Goal: Task Accomplishment & Management: Complete application form

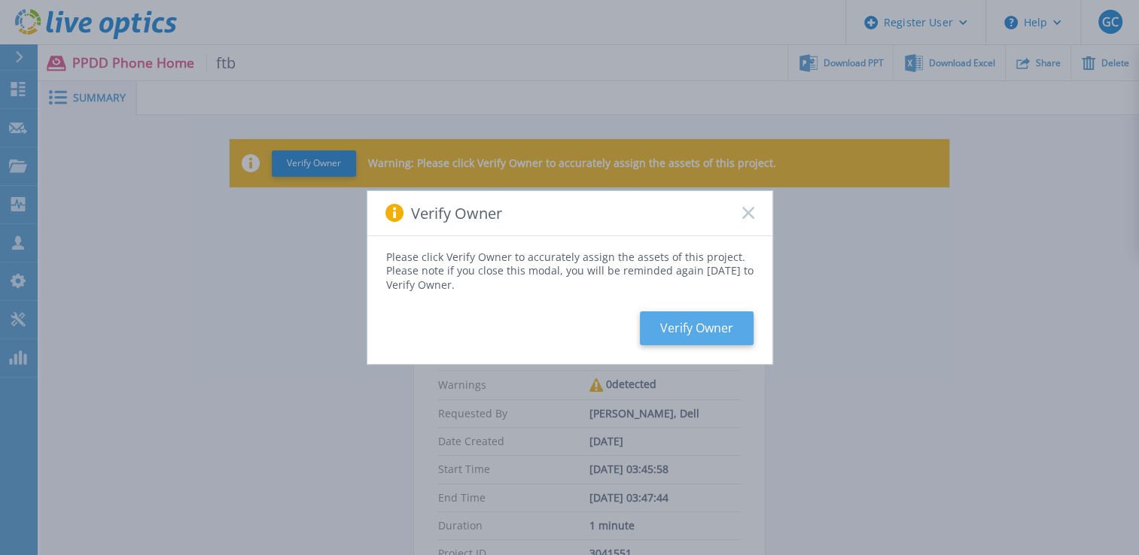
click at [704, 339] on button "Verify Owner" at bounding box center [697, 329] width 114 height 34
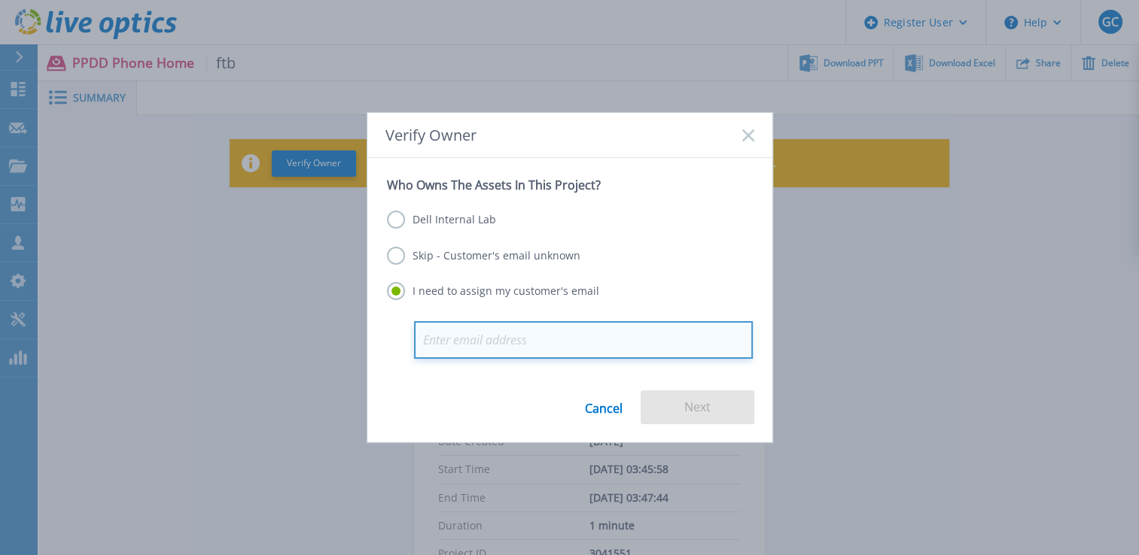
click at [602, 334] on input "email" at bounding box center [583, 340] width 339 height 38
paste input "wes.simpson@ftb.ca.gov"
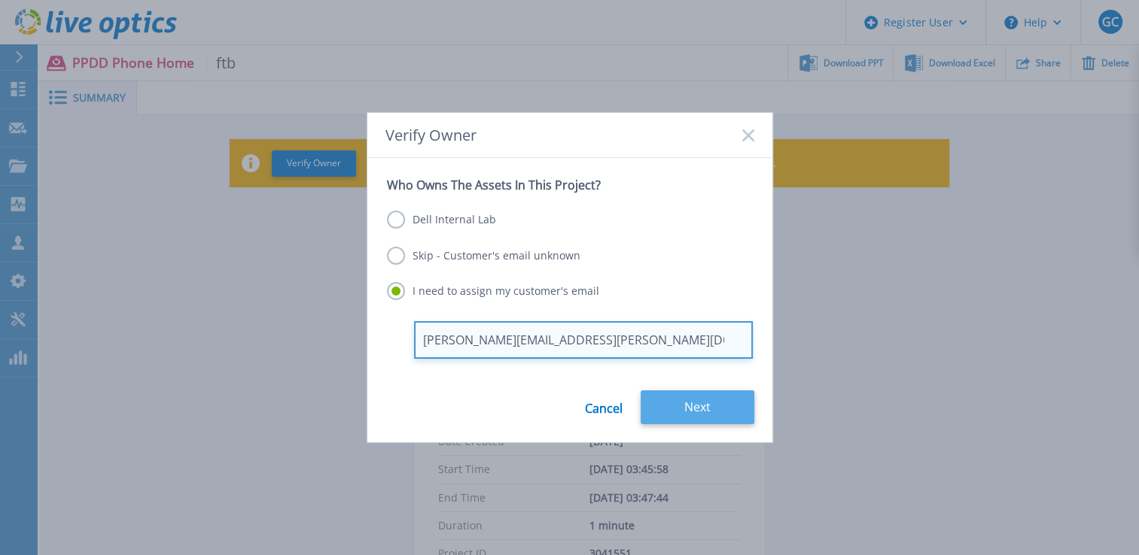
type input "wes.simpson@ftb.ca.gov"
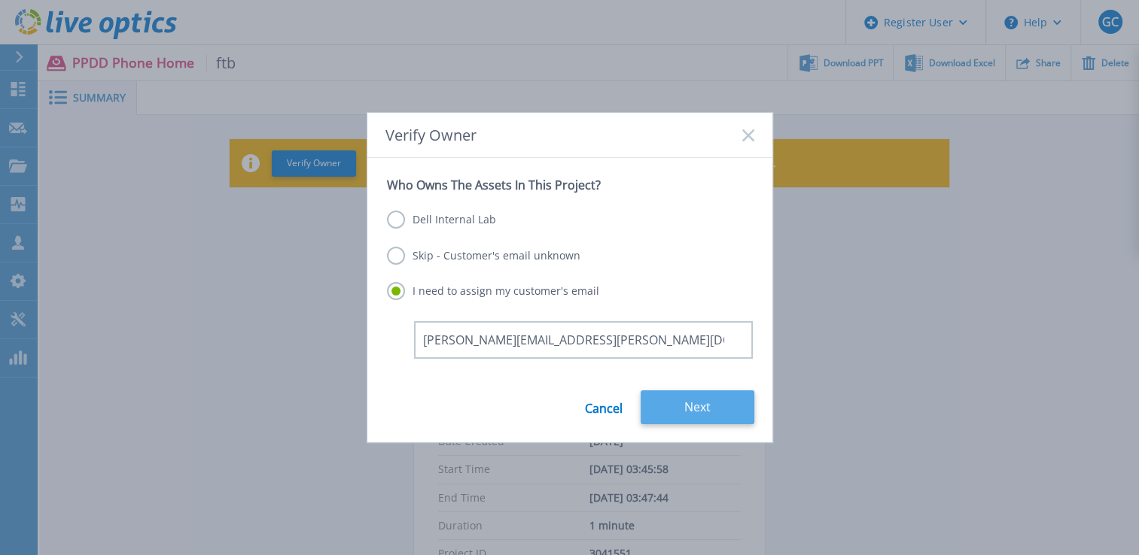
click at [704, 408] on button "Next" at bounding box center [697, 408] width 114 height 34
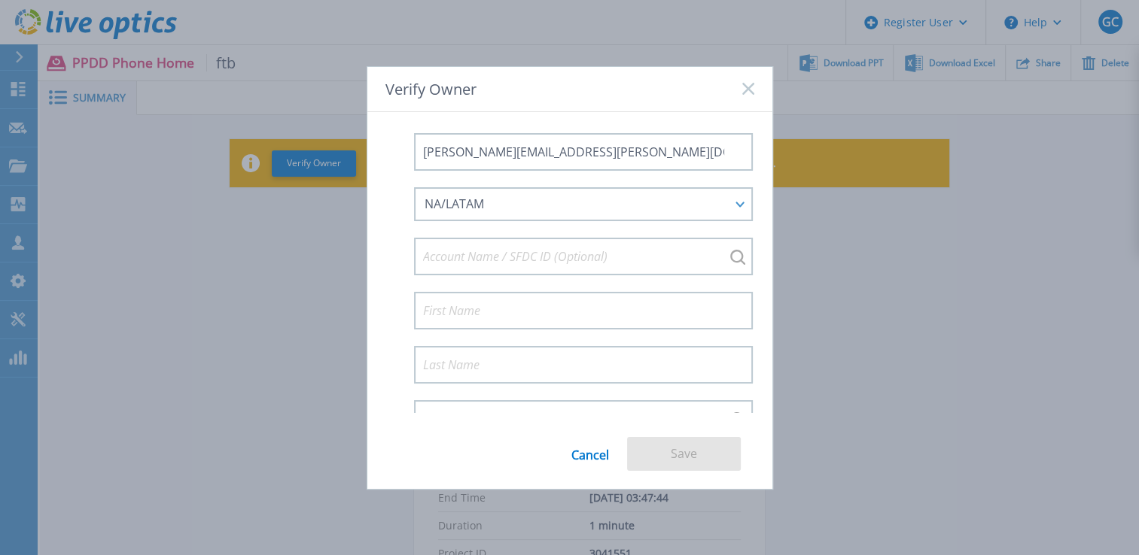
scroll to position [162, 0]
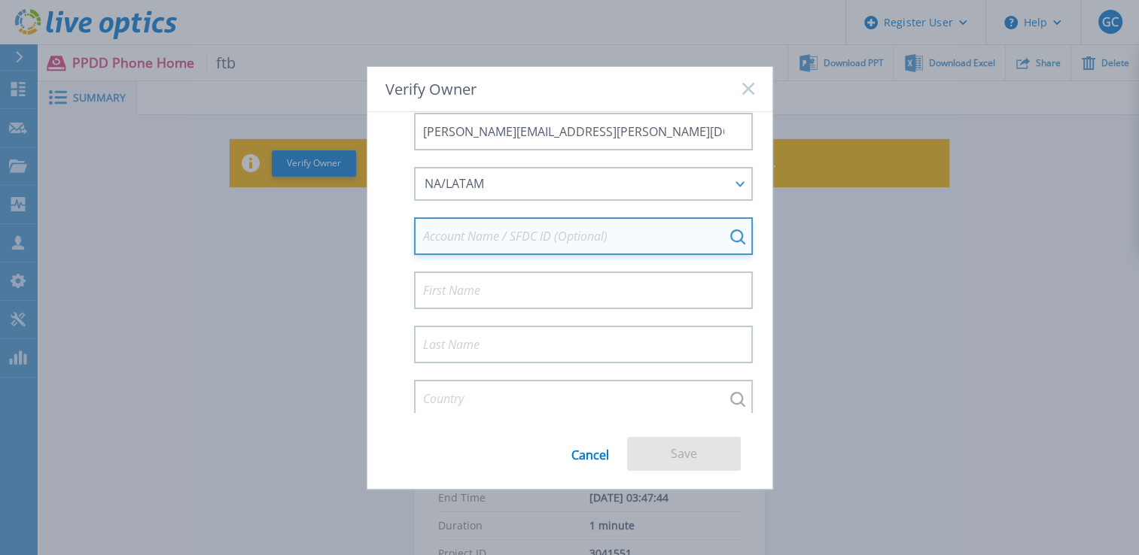
click at [698, 239] on input at bounding box center [583, 236] width 339 height 38
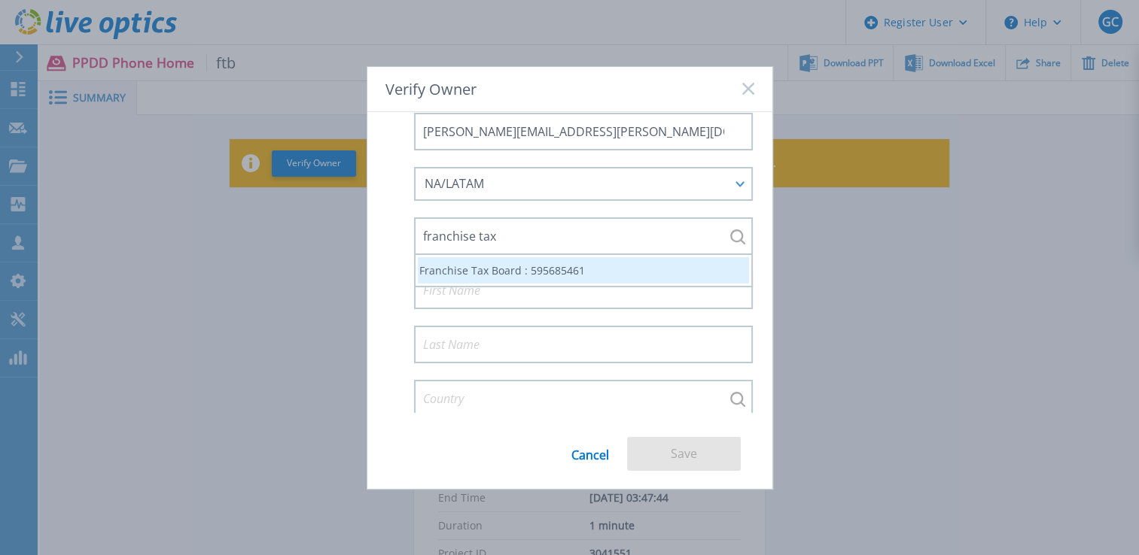
click at [588, 272] on li "Franchise Tax Board : 595685461" at bounding box center [583, 270] width 331 height 26
type input "Franchise Tax Board : 595685461"
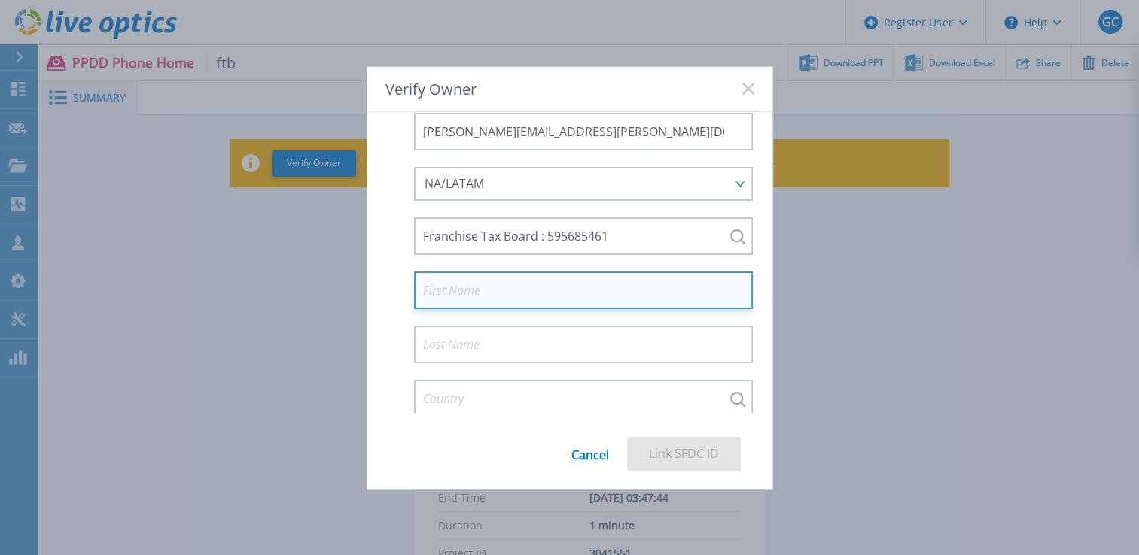
click at [503, 281] on input at bounding box center [583, 291] width 339 height 38
type input "Wes"
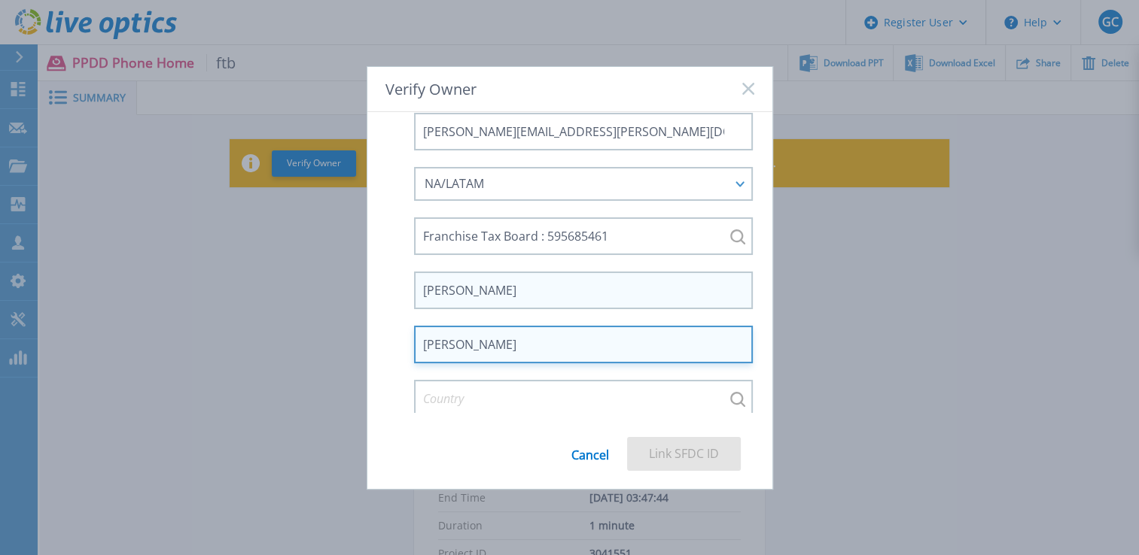
type input "Simpson"
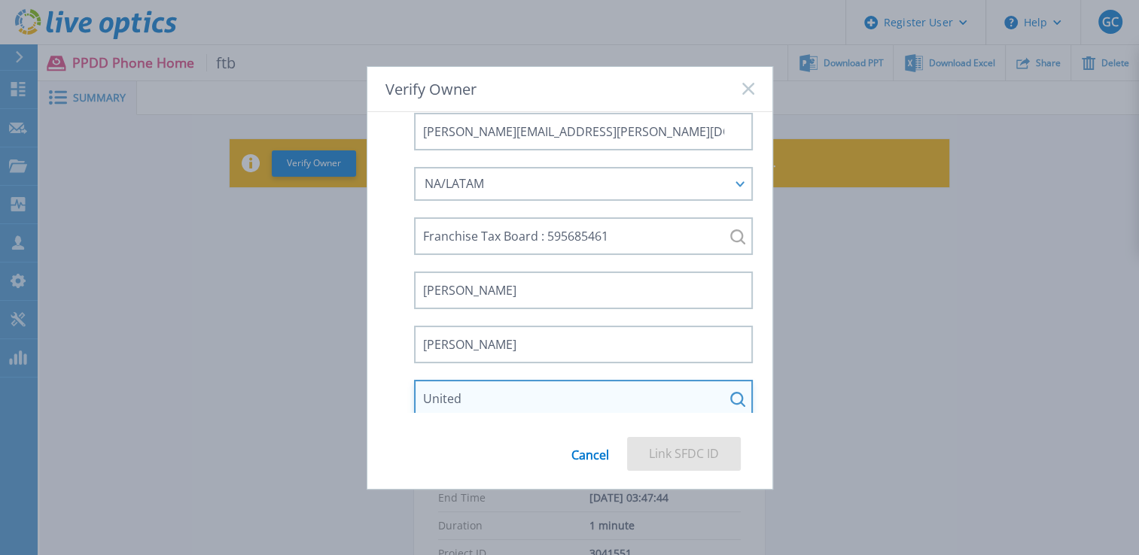
type input "United States"
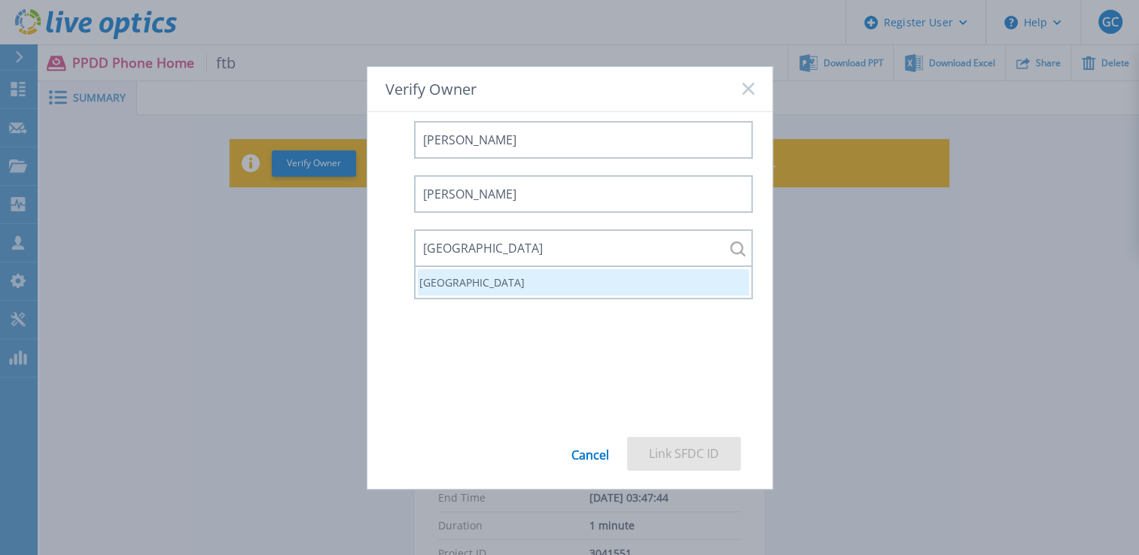
click at [518, 269] on li "United States" at bounding box center [583, 282] width 331 height 26
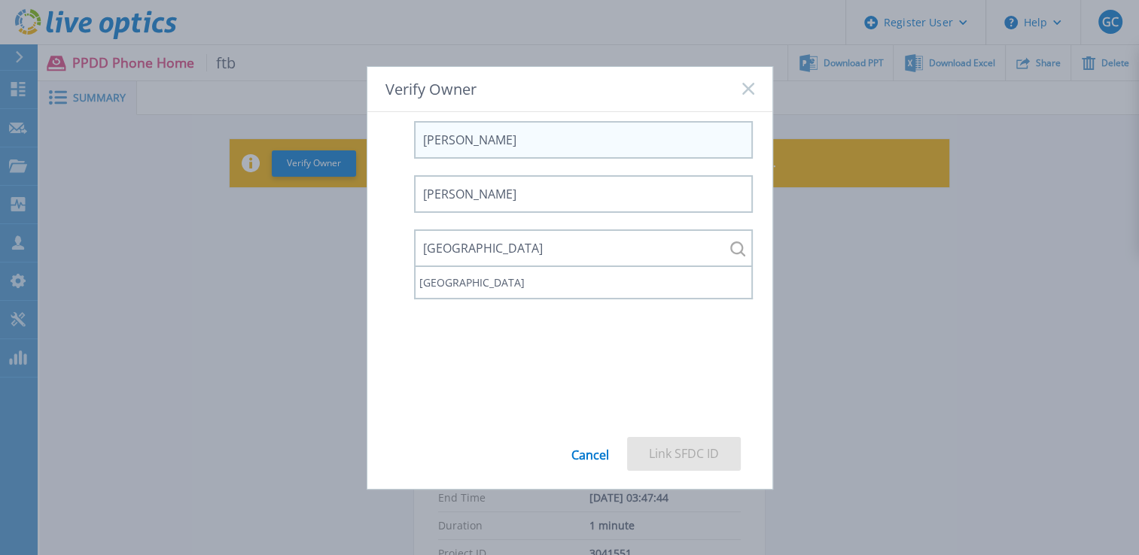
scroll to position [163, 0]
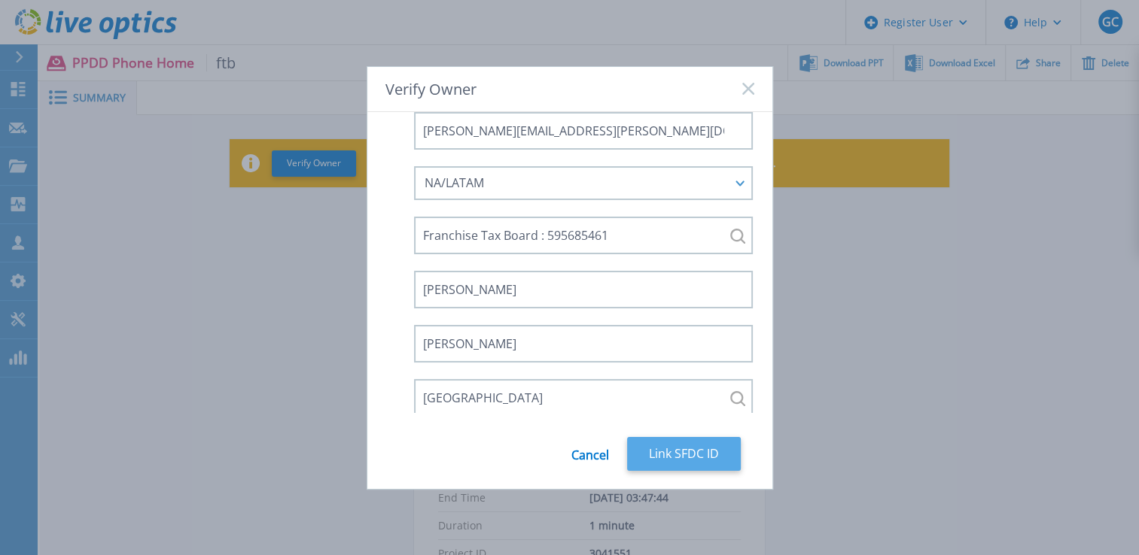
click at [680, 450] on button "Link SFDC ID" at bounding box center [684, 454] width 114 height 34
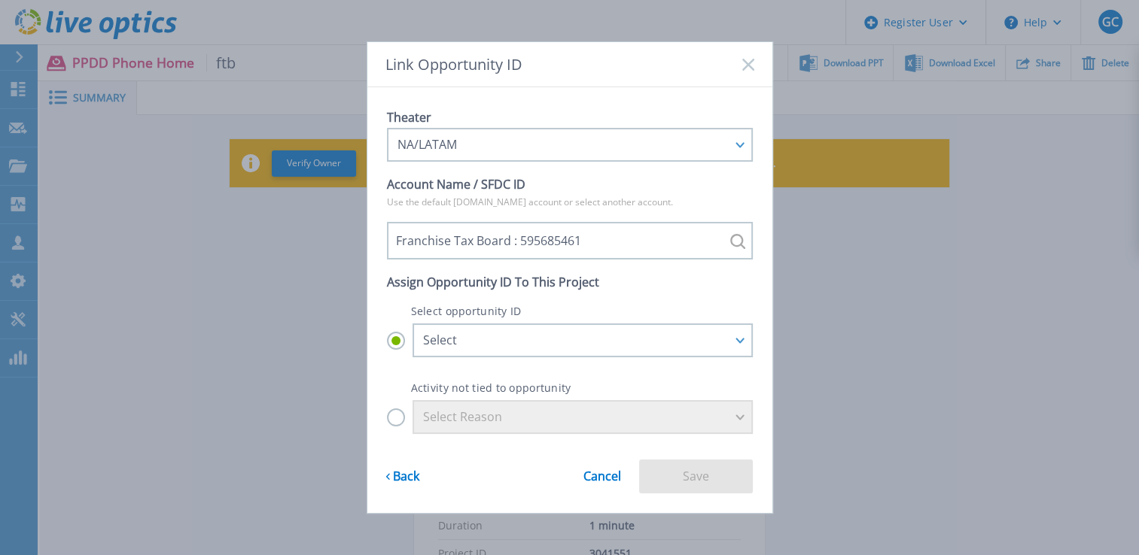
click at [397, 424] on label "Select Reason" at bounding box center [570, 417] width 366 height 34
click at [0, 0] on input "Select Reason" at bounding box center [0, 0] width 0 height 0
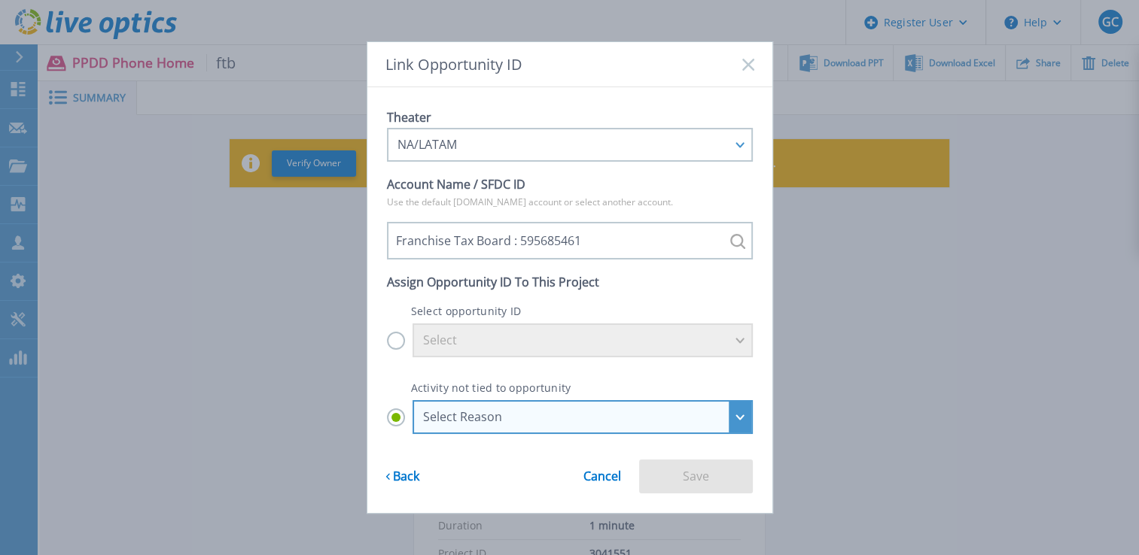
click at [696, 426] on div "Select Reason" at bounding box center [582, 417] width 340 height 34
click at [0, 0] on input "Select Reason Select Reason Discovery Troubleshooting Other" at bounding box center [0, 0] width 0 height 0
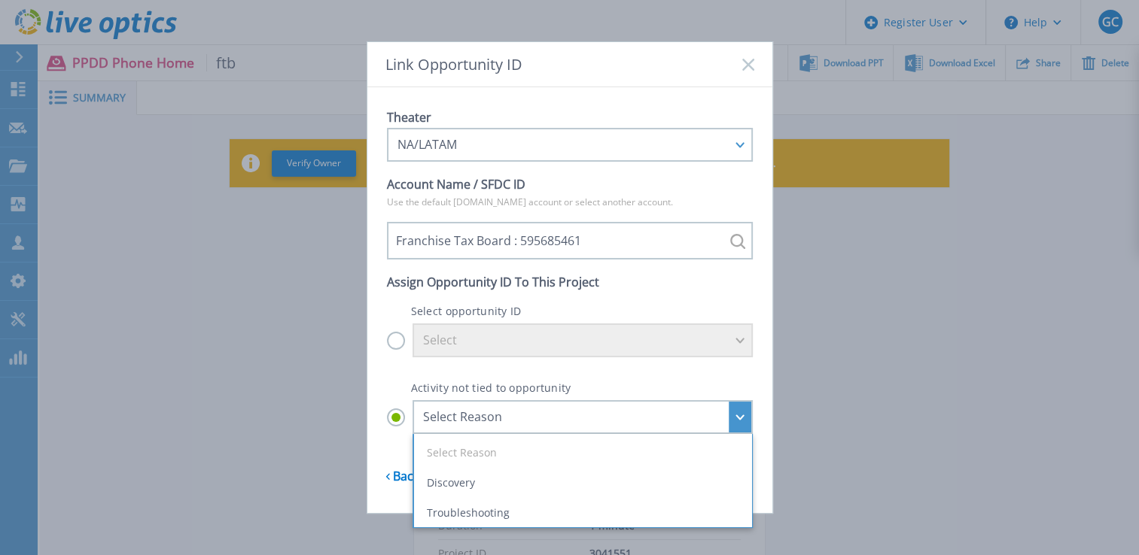
click at [399, 345] on label "Select" at bounding box center [570, 341] width 366 height 34
click at [0, 0] on input "Select" at bounding box center [0, 0] width 0 height 0
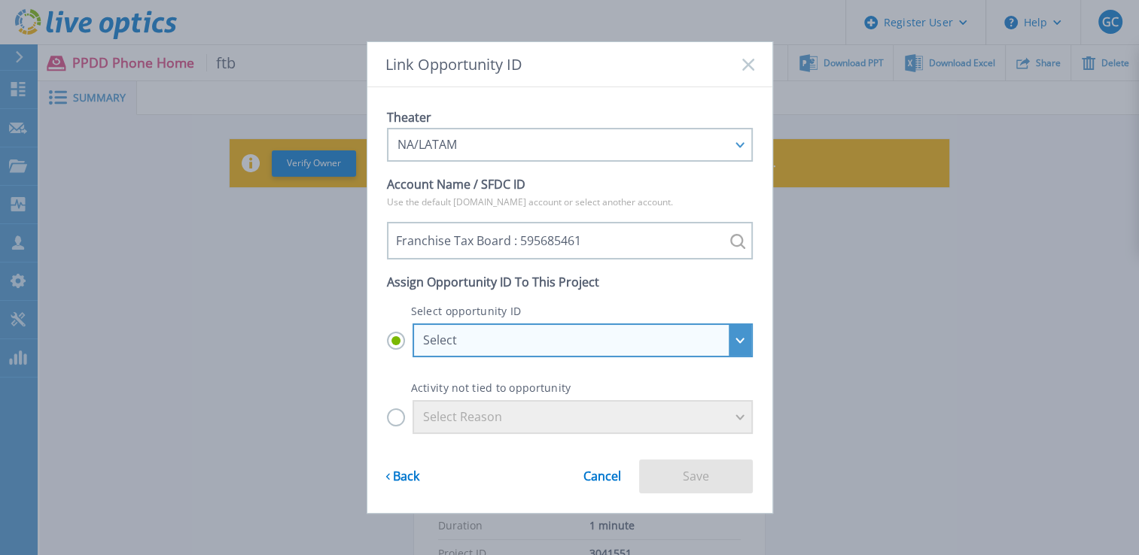
click at [424, 340] on div "Select" at bounding box center [574, 340] width 303 height 14
click at [0, 0] on input "Select Select Apellanes-Szarmach | Gardner-Allen | AHEAD | FTB TLA Planning wit…" at bounding box center [0, 0] width 0 height 0
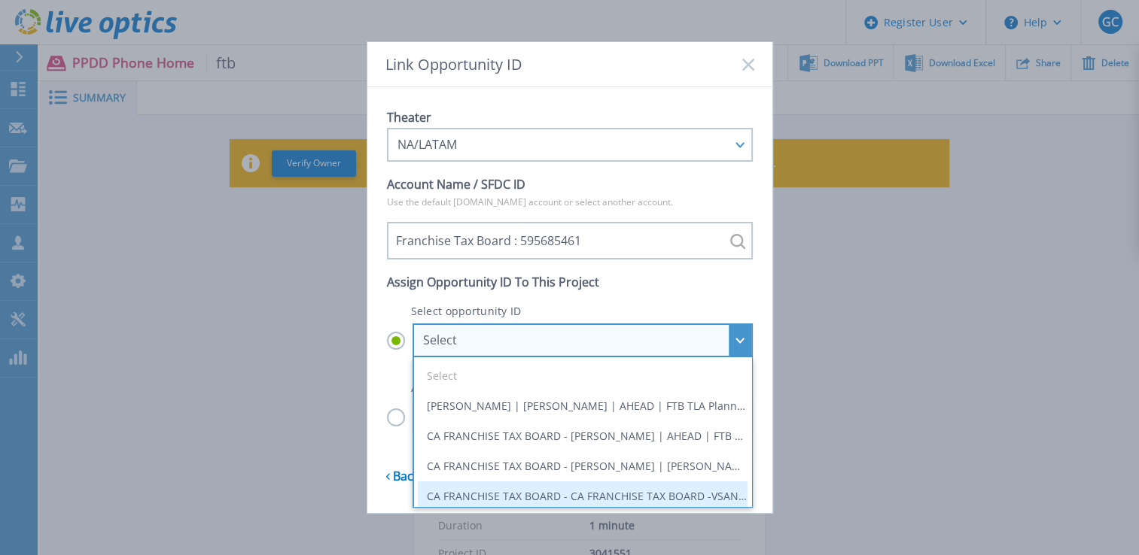
click at [584, 503] on li "CA FRANCHISE TAX BOARD - CA FRANCHISE TAX BOARD -VSAN : 29112395" at bounding box center [583, 497] width 330 height 30
click at [0, 0] on input "Select Select Apellanes-Szarmach | Gardner-Allen | AHEAD | FTB TLA Planning wit…" at bounding box center [0, 0] width 0 height 0
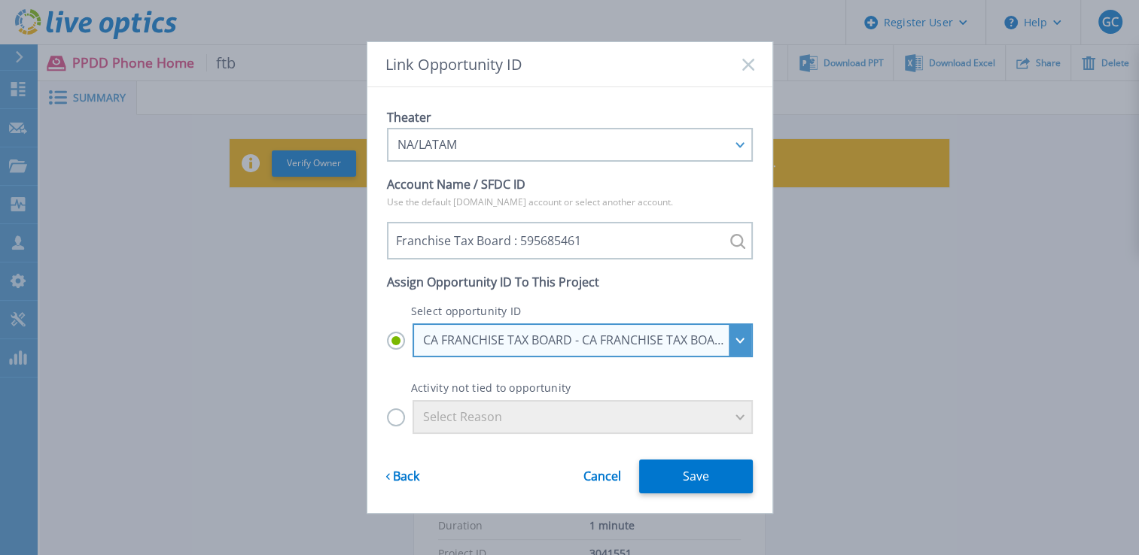
click at [731, 341] on div "CA FRANCHISE TAX BOARD - CA FRANCHISE TAX BOARD -VSAN : 29112395" at bounding box center [582, 341] width 340 height 34
click at [0, 0] on input "CA FRANCHISE TAX BOARD - CA FRANCHISE TAX BOARD -VSAN : 29112395 Select Apellan…" at bounding box center [0, 0] width 0 height 0
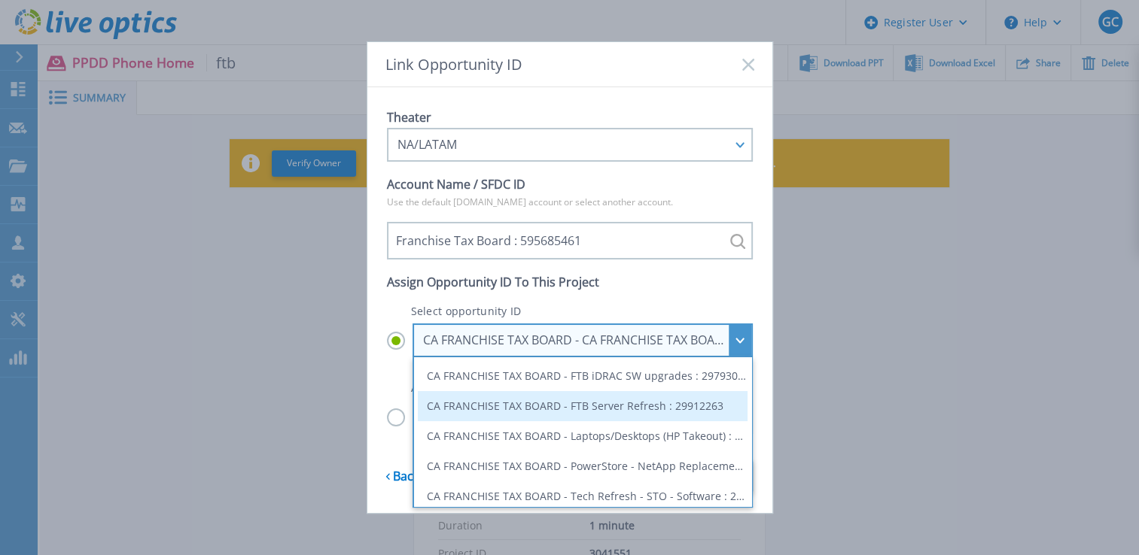
scroll to position [226, 0]
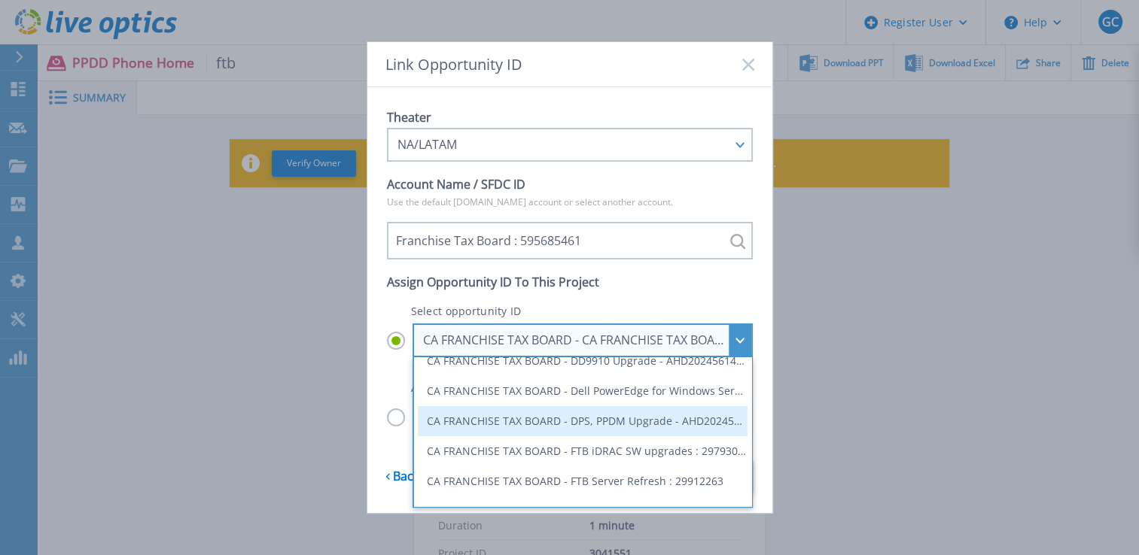
click at [655, 417] on li "CA FRANCHISE TAX BOARD - DPS, PPDM Upgrade - AHD2024549081 : 29843202" at bounding box center [583, 421] width 330 height 30
click at [0, 0] on input "CA FRANCHISE TAX BOARD - CA FRANCHISE TAX BOARD -VSAN : 29112395 Select Apellan…" at bounding box center [0, 0] width 0 height 0
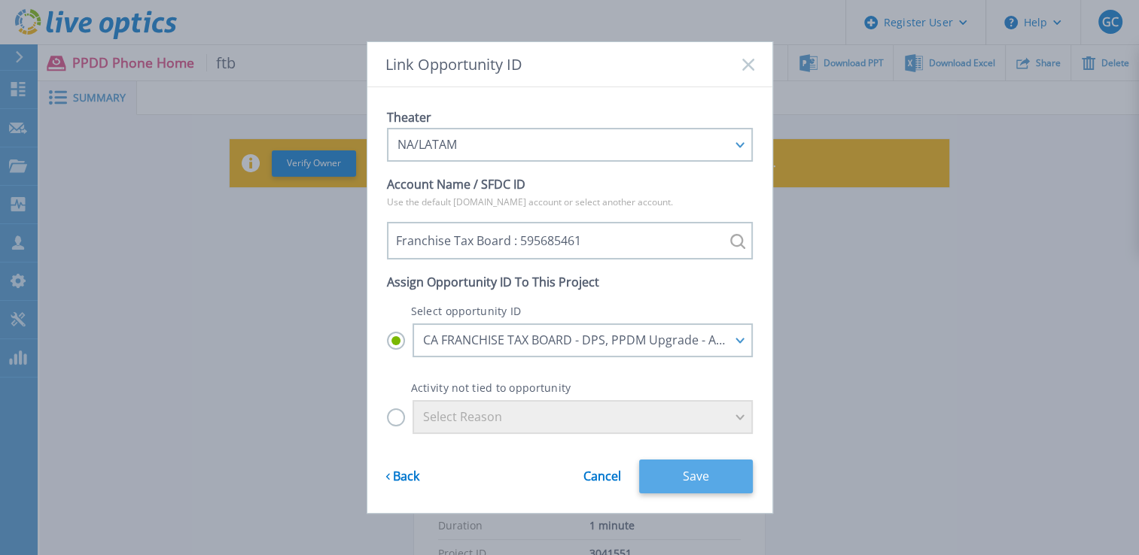
click at [719, 482] on button "Save" at bounding box center [696, 477] width 114 height 34
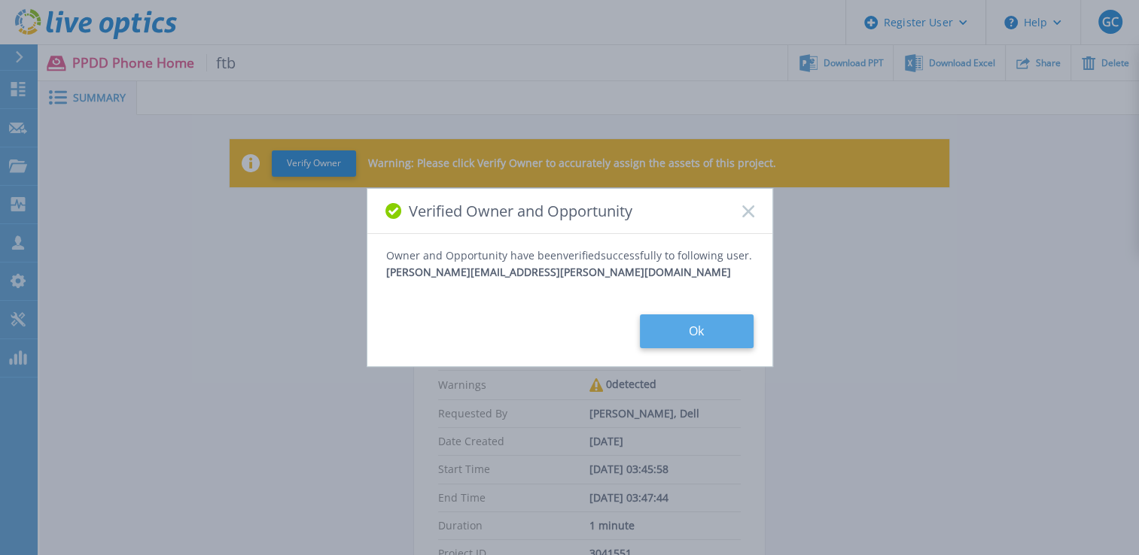
click at [690, 339] on button "Ok" at bounding box center [697, 332] width 114 height 34
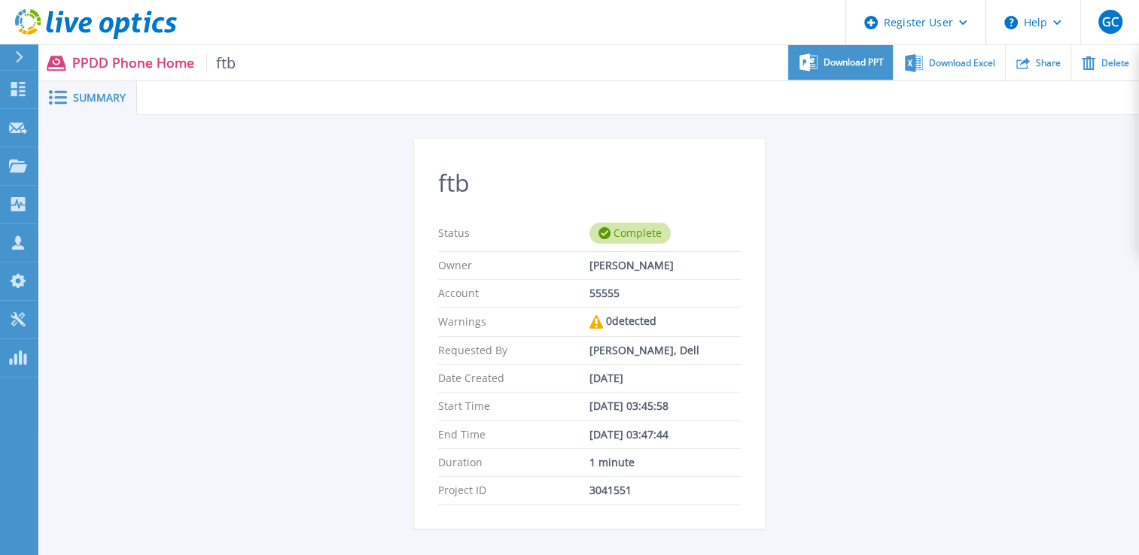
click at [831, 71] on div "Download PPT" at bounding box center [840, 62] width 105 height 35
